Goal: Task Accomplishment & Management: Use online tool/utility

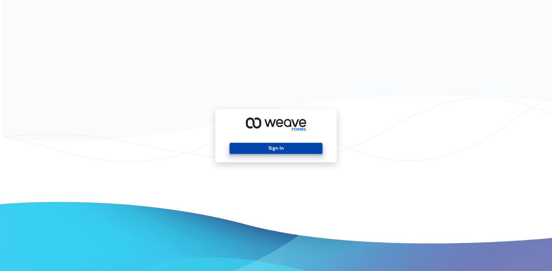
click at [259, 146] on button "Sign In" at bounding box center [275, 148] width 93 height 11
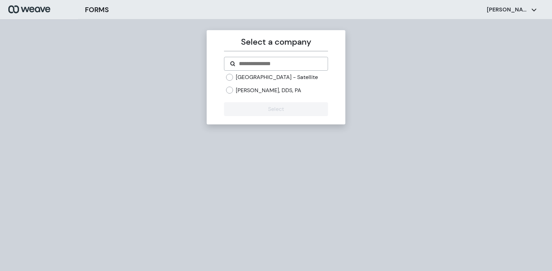
click at [290, 94] on label "[PERSON_NAME], DDS, PA" at bounding box center [269, 91] width 66 height 8
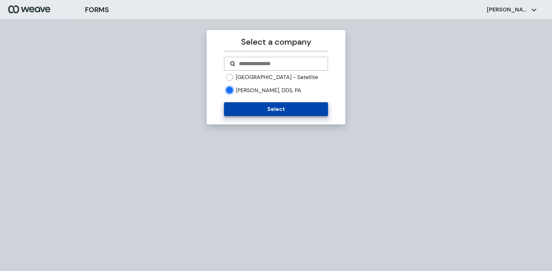
click at [270, 116] on button "Select" at bounding box center [276, 109] width 104 height 14
